Goal: Download file/media

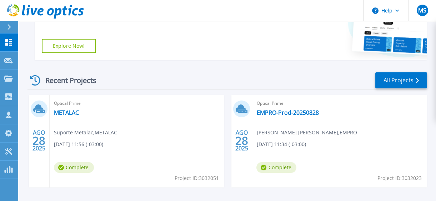
scroll to position [162, 0]
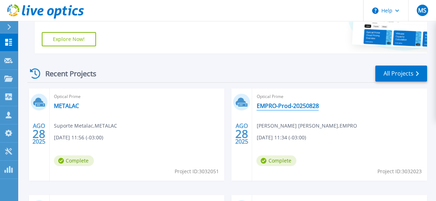
click at [289, 108] on link "EMPRO-Prod-20250828" at bounding box center [287, 105] width 62 height 7
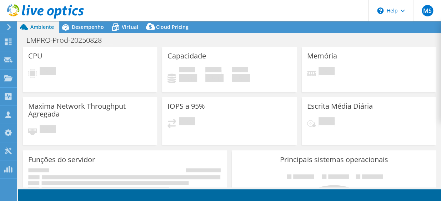
select select "SouthAmerica"
select select "BRL"
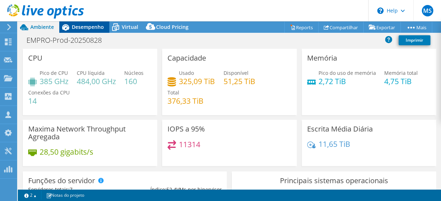
click at [84, 26] on span "Desempenho" at bounding box center [88, 27] width 32 height 7
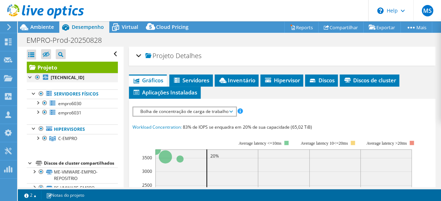
click at [38, 77] on div at bounding box center [37, 77] width 7 height 9
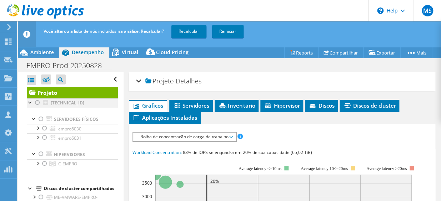
click at [37, 102] on div at bounding box center [37, 103] width 7 height 9
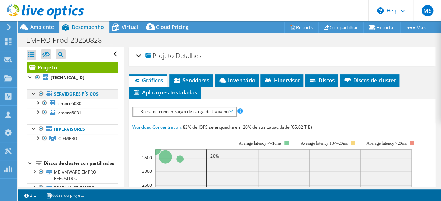
click at [39, 94] on div at bounding box center [40, 94] width 7 height 9
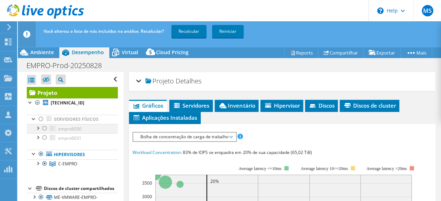
drag, startPoint x: 42, startPoint y: 153, endPoint x: 41, endPoint y: 131, distance: 22.2
click at [41, 153] on div at bounding box center [40, 154] width 7 height 9
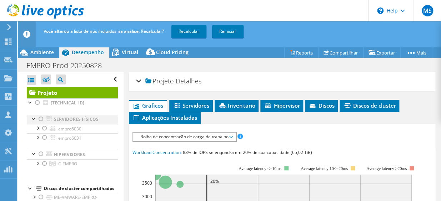
click at [41, 119] on div at bounding box center [40, 119] width 7 height 9
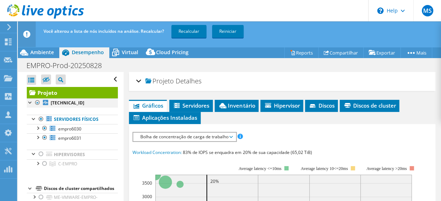
click at [37, 103] on div at bounding box center [37, 103] width 7 height 9
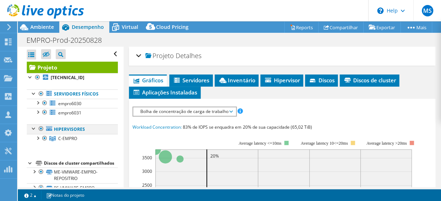
click at [40, 129] on div at bounding box center [40, 129] width 7 height 9
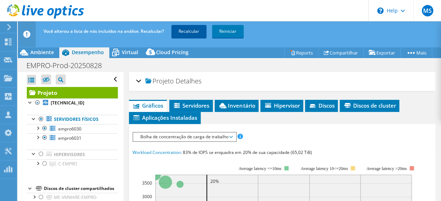
click at [190, 33] on link "Recalcular" at bounding box center [188, 31] width 35 height 13
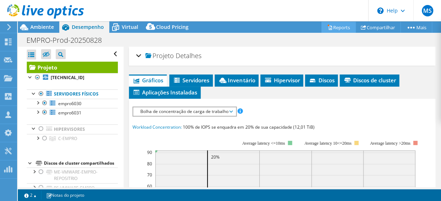
click at [339, 27] on link "Reports" at bounding box center [338, 27] width 34 height 11
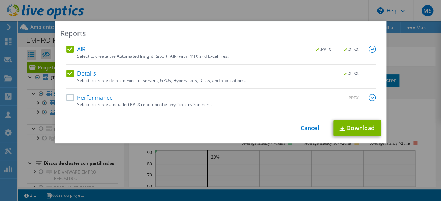
click at [69, 96] on label "Performance" at bounding box center [89, 97] width 47 height 7
click at [0, 0] on input "Performance" at bounding box center [0, 0] width 0 height 0
click at [372, 50] on img at bounding box center [371, 49] width 7 height 7
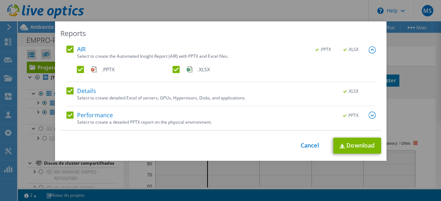
click at [371, 117] on img at bounding box center [371, 115] width 7 height 7
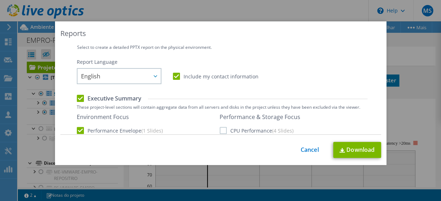
scroll to position [90, 0]
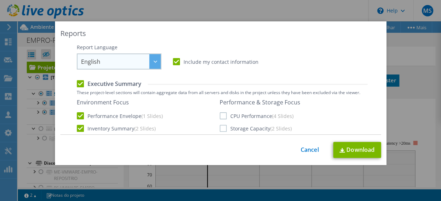
click at [153, 61] on icon at bounding box center [155, 62] width 4 height 2
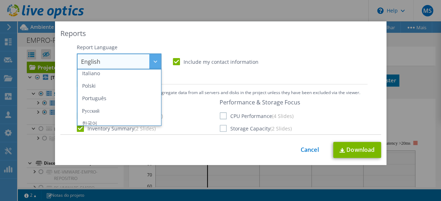
scroll to position [59, 0]
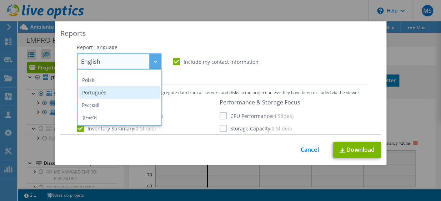
click at [93, 92] on li "Português" at bounding box center [119, 92] width 81 height 12
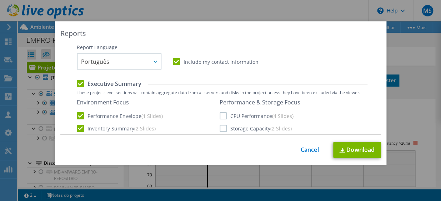
click at [220, 116] on label "CPU Performance (4 Slides)" at bounding box center [257, 115] width 74 height 7
click at [0, 0] on input "CPU Performance (4 Slides)" at bounding box center [0, 0] width 0 height 0
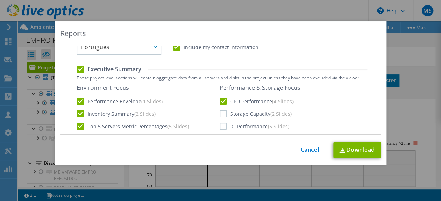
scroll to position [114, 0]
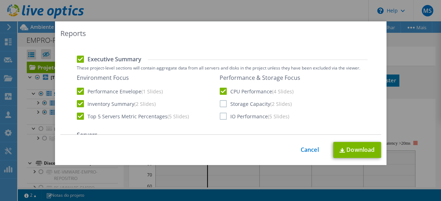
click at [220, 104] on label "Storage Capacity (2 Slides)" at bounding box center [256, 103] width 72 height 7
click at [0, 0] on input "Storage Capacity (2 Slides)" at bounding box center [0, 0] width 0 height 0
click at [221, 118] on label "IO Performance (5 Slides)" at bounding box center [255, 116] width 70 height 7
click at [0, 0] on input "IO Performance (5 Slides)" at bounding box center [0, 0] width 0 height 0
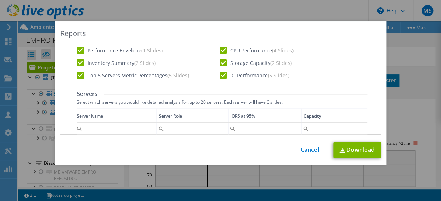
scroll to position [231, 0]
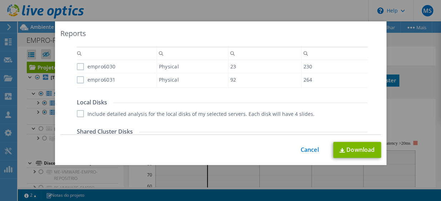
click at [79, 64] on label "empro6030" at bounding box center [96, 66] width 39 height 7
click at [0, 0] on input "empro6030" at bounding box center [0, 0] width 0 height 0
click at [79, 82] on label "empro6031" at bounding box center [96, 79] width 39 height 7
click at [0, 0] on input "empro6031" at bounding box center [0, 0] width 0 height 0
click at [79, 110] on div "Local Disks Include detailed analysis for the local disks of my selected server…" at bounding box center [222, 108] width 291 height 19
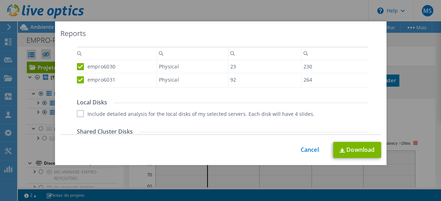
drag, startPoint x: 77, startPoint y: 113, endPoint x: 115, endPoint y: 111, distance: 37.5
click at [78, 114] on label "Include detailed analysis for the local disks of my selected servers. Each disk…" at bounding box center [196, 113] width 238 height 7
click at [0, 0] on input "Include detailed analysis for the local disks of my selected servers. Each disk…" at bounding box center [0, 0] width 0 height 0
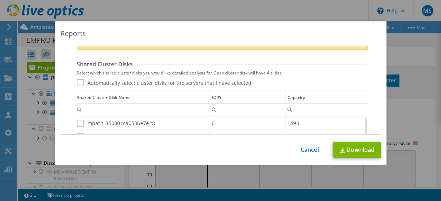
scroll to position [338, 0]
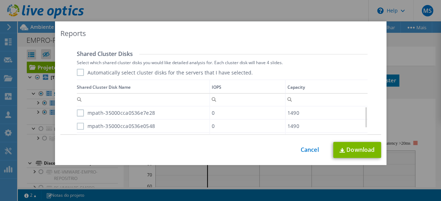
click at [77, 75] on label "Automatically select cluster disks for the servers that I have selected." at bounding box center [165, 72] width 176 height 7
click at [0, 0] on input "Automatically select cluster disks for the servers that I have selected." at bounding box center [0, 0] width 0 height 0
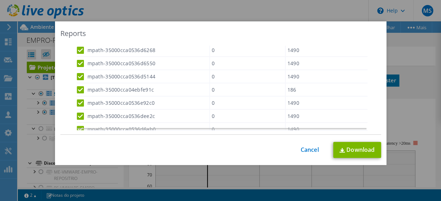
scroll to position [491, 0]
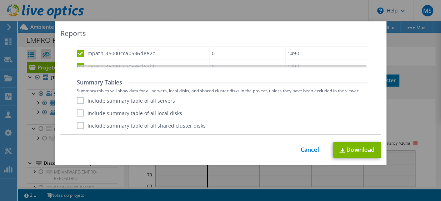
click at [77, 104] on label "Include summary table of all servers" at bounding box center [126, 100] width 98 height 7
click at [0, 0] on input "Include summary table of all servers" at bounding box center [0, 0] width 0 height 0
click at [77, 113] on label "Include summary table of all local disks" at bounding box center [129, 113] width 105 height 7
click at [0, 0] on input "Include summary table of all local disks" at bounding box center [0, 0] width 0 height 0
click at [77, 127] on label "Include summary table of all shared cluster disks" at bounding box center [141, 125] width 129 height 7
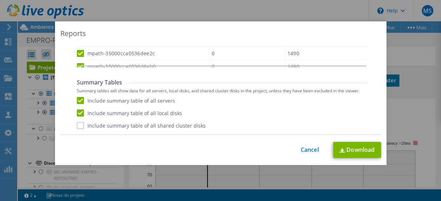
click at [0, 0] on input "Include summary table of all shared cluster disks" at bounding box center [0, 0] width 0 height 0
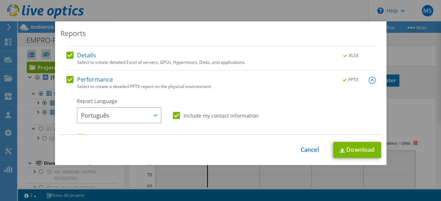
scroll to position [0, 0]
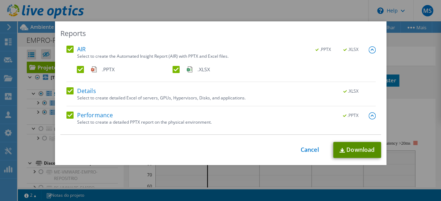
click at [356, 147] on link "Download" at bounding box center [357, 150] width 48 height 16
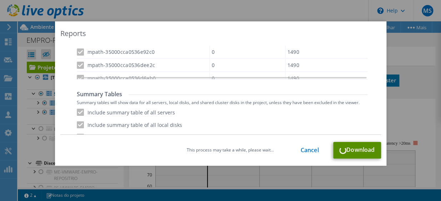
scroll to position [491, 0]
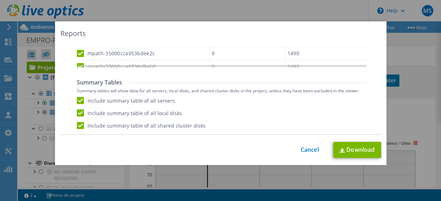
click at [246, 25] on div "Reports AIR .PPTX .XLSX Select to create the Automated Insight Report (AIR) wit…" at bounding box center [220, 93] width 331 height 144
click at [304, 151] on link "Cancel" at bounding box center [310, 150] width 18 height 7
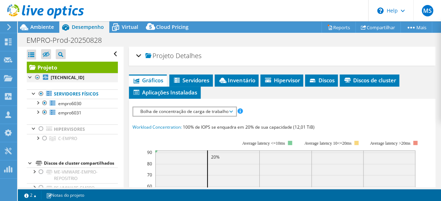
click at [37, 77] on div at bounding box center [37, 77] width 7 height 9
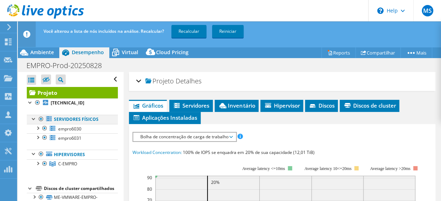
click at [39, 118] on div at bounding box center [40, 119] width 7 height 9
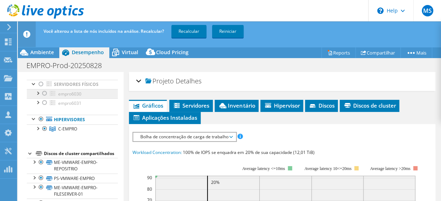
scroll to position [0, 0]
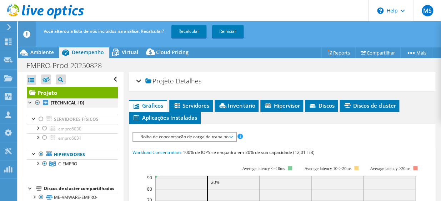
click at [39, 102] on div at bounding box center [37, 103] width 7 height 9
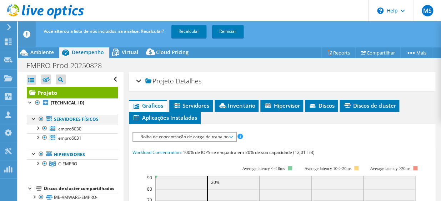
click at [42, 120] on div at bounding box center [40, 119] width 7 height 9
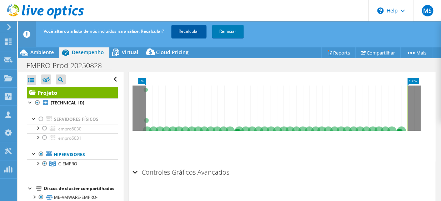
click at [193, 34] on link "Recalcular" at bounding box center [188, 31] width 35 height 13
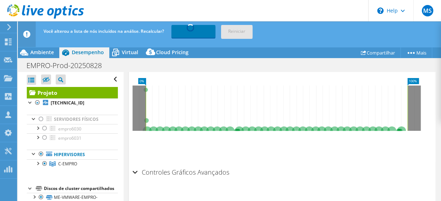
click at [193, 34] on link "Recalculando..." at bounding box center [193, 31] width 44 height 13
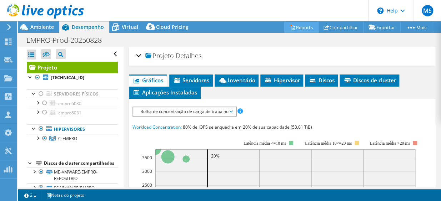
click at [290, 27] on link "Reports" at bounding box center [301, 27] width 34 height 11
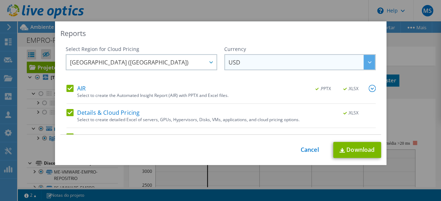
click at [363, 59] on div at bounding box center [368, 62] width 11 height 15
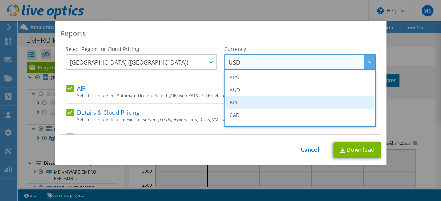
click at [247, 99] on li "BRL" at bounding box center [300, 102] width 148 height 12
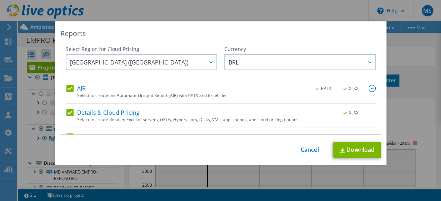
click at [368, 90] on img at bounding box center [371, 88] width 7 height 7
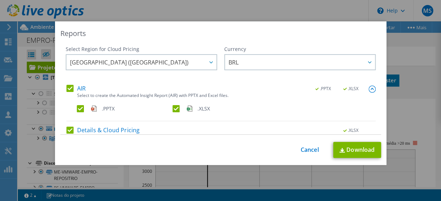
click at [368, 89] on img at bounding box center [371, 89] width 7 height 7
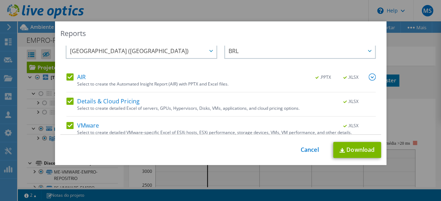
scroll to position [41, 0]
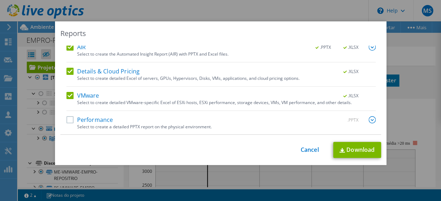
click at [69, 120] on label "Performance" at bounding box center [89, 119] width 47 height 7
click at [0, 0] on input "Performance" at bounding box center [0, 0] width 0 height 0
click at [368, 121] on img at bounding box center [371, 119] width 7 height 7
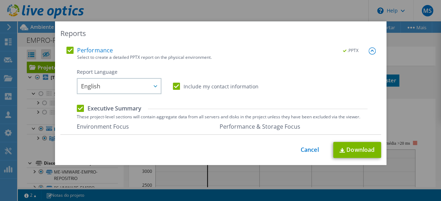
scroll to position [114, 0]
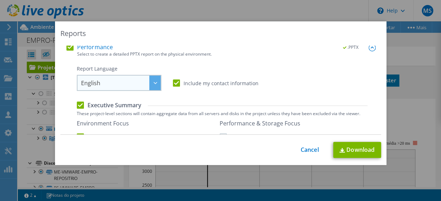
click at [149, 84] on div at bounding box center [154, 83] width 11 height 15
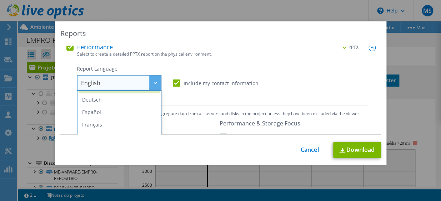
scroll to position [48, 0]
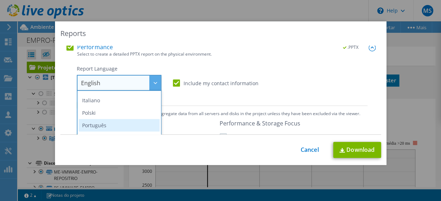
click at [129, 125] on li "Português" at bounding box center [119, 125] width 81 height 12
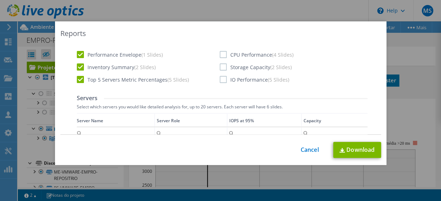
scroll to position [200, 0]
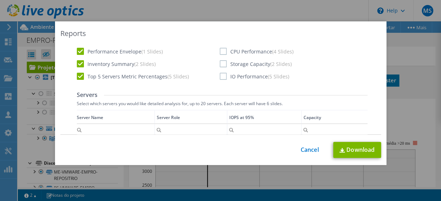
click at [220, 52] on label "CPU Performance (4 Slides)" at bounding box center [257, 51] width 74 height 7
click at [0, 0] on input "CPU Performance (4 Slides)" at bounding box center [0, 0] width 0 height 0
click at [220, 63] on label "Storage Capacity (2 Slides)" at bounding box center [256, 63] width 72 height 7
click at [0, 0] on input "Storage Capacity (2 Slides)" at bounding box center [0, 0] width 0 height 0
click at [220, 77] on label "IO Performance (5 Slides)" at bounding box center [255, 76] width 70 height 7
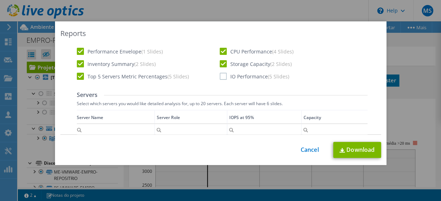
click at [0, 0] on input "IO Performance (5 Slides)" at bounding box center [0, 0] width 0 height 0
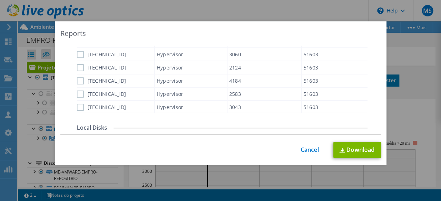
scroll to position [289, 0]
click at [77, 55] on div "Server Name Server Role IOPS at 95% Capacity É igual a É diferente de Inferior …" at bounding box center [222, 67] width 291 height 92
drag, startPoint x: 75, startPoint y: 55, endPoint x: 78, endPoint y: 59, distance: 4.9
click at [77, 56] on label "[TECHNICAL_ID]" at bounding box center [102, 54] width 50 height 7
click at [0, 0] on input "[TECHNICAL_ID]" at bounding box center [0, 0] width 0 height 0
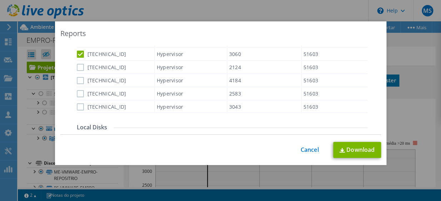
click at [78, 68] on label "[TECHNICAL_ID]" at bounding box center [102, 67] width 50 height 7
click at [0, 0] on input "[TECHNICAL_ID]" at bounding box center [0, 0] width 0 height 0
click at [78, 80] on label "[TECHNICAL_ID]" at bounding box center [102, 80] width 50 height 7
click at [0, 0] on input "[TECHNICAL_ID]" at bounding box center [0, 0] width 0 height 0
click at [79, 94] on label "[TECHNICAL_ID]" at bounding box center [102, 93] width 50 height 7
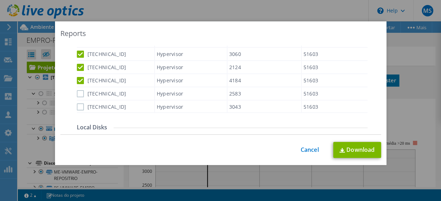
click at [0, 0] on input "[TECHNICAL_ID]" at bounding box center [0, 0] width 0 height 0
click at [79, 107] on label "[TECHNICAL_ID]" at bounding box center [102, 107] width 50 height 7
click at [0, 0] on input "[TECHNICAL_ID]" at bounding box center [0, 0] width 0 height 0
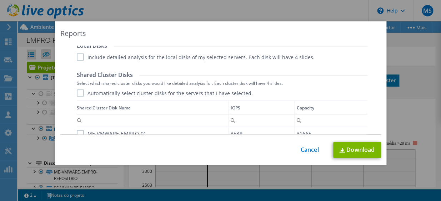
scroll to position [357, 0]
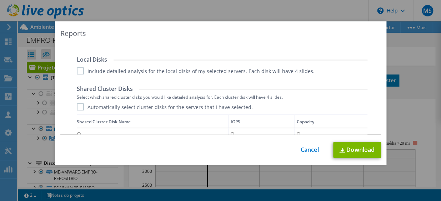
click at [78, 73] on label "Include detailed analysis for the local disks of my selected servers. Each disk…" at bounding box center [196, 70] width 238 height 7
click at [0, 0] on input "Include detailed analysis for the local disks of my selected servers. Each disk…" at bounding box center [0, 0] width 0 height 0
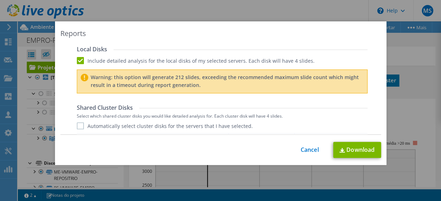
scroll to position [382, 0]
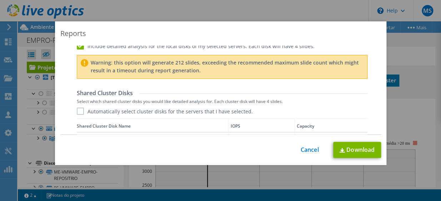
click at [77, 113] on label "Automatically select cluster disks for the servers that I have selected." at bounding box center [165, 111] width 176 height 7
click at [0, 0] on input "Automatically select cluster disks for the servers that I have selected." at bounding box center [0, 0] width 0 height 0
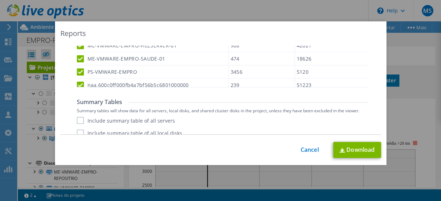
scroll to position [589, 0]
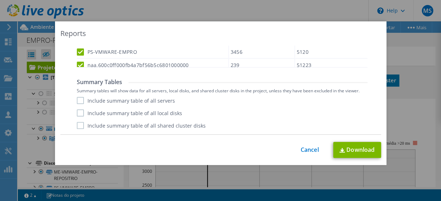
click at [77, 102] on label "Include summary table of all servers" at bounding box center [126, 100] width 98 height 7
click at [0, 0] on input "Include summary table of all servers" at bounding box center [0, 0] width 0 height 0
click at [77, 113] on label "Include summary table of all local disks" at bounding box center [129, 113] width 105 height 7
click at [0, 0] on input "Include summary table of all local disks" at bounding box center [0, 0] width 0 height 0
click at [80, 129] on label "Include summary table of all shared cluster disks" at bounding box center [141, 125] width 129 height 7
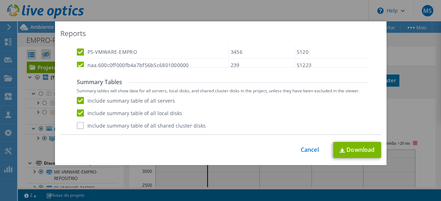
click at [0, 0] on input "Include summary table of all shared cluster disks" at bounding box center [0, 0] width 0 height 0
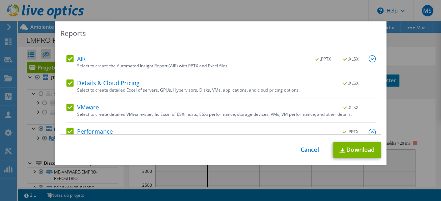
scroll to position [0, 0]
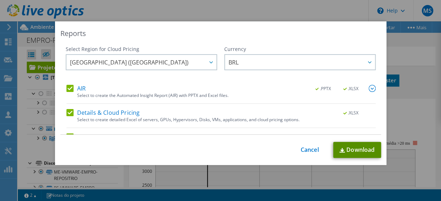
click at [351, 146] on link "Download" at bounding box center [357, 150] width 48 height 16
click at [306, 152] on link "Cancel" at bounding box center [310, 150] width 18 height 7
